Goal: Information Seeking & Learning: Learn about a topic

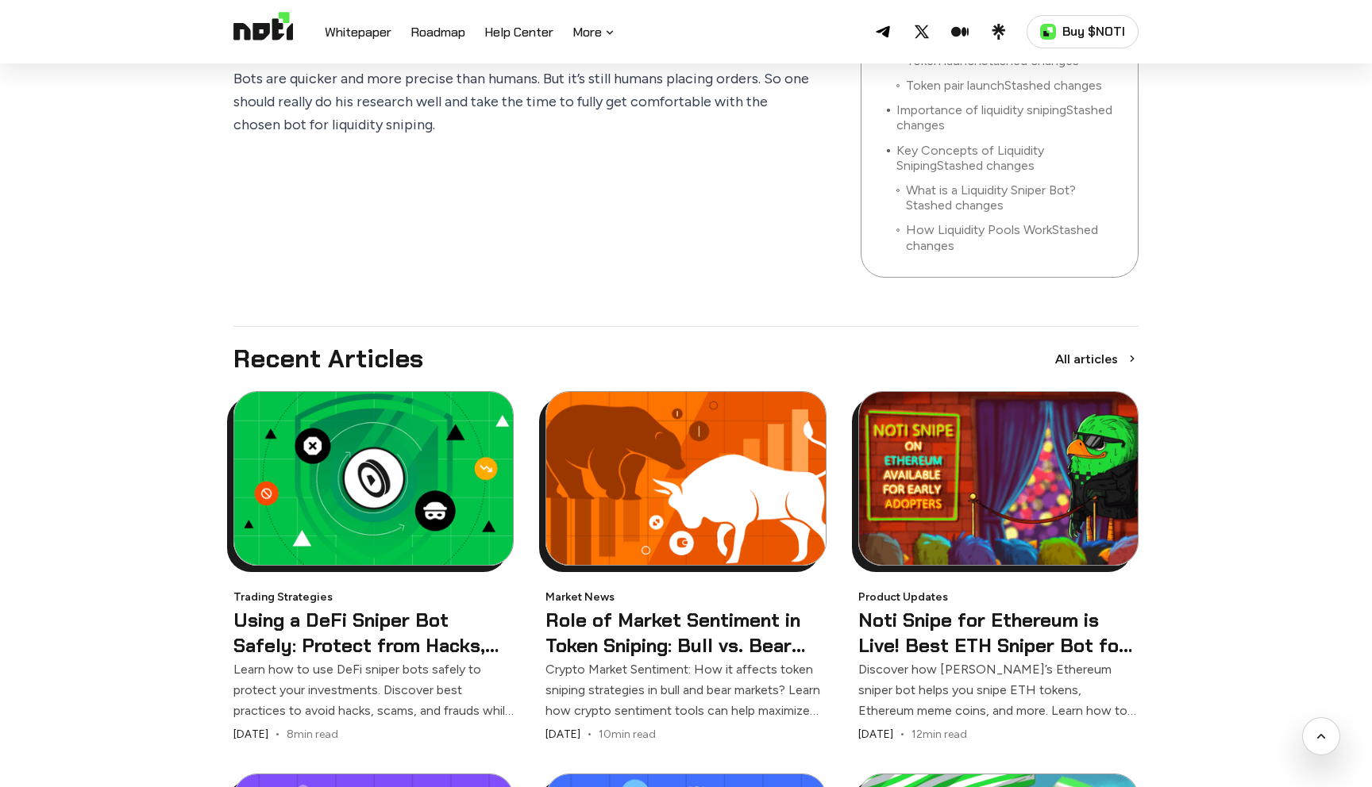
scroll to position [5669, 0]
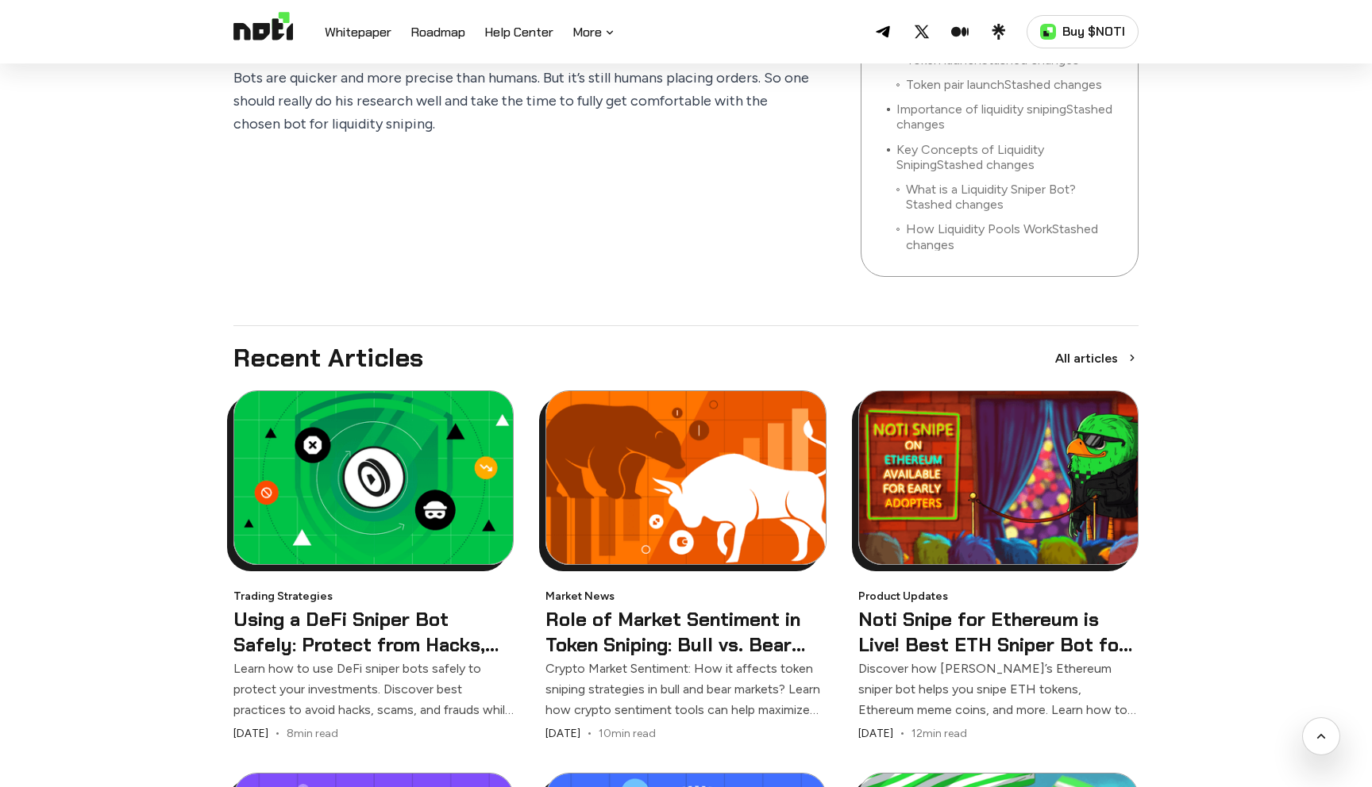
click at [365, 659] on p "Learn how to use DeFi sniper bots safely to protect your investments. Discover …" at bounding box center [373, 690] width 280 height 62
